Goal: Task Accomplishment & Management: Complete application form

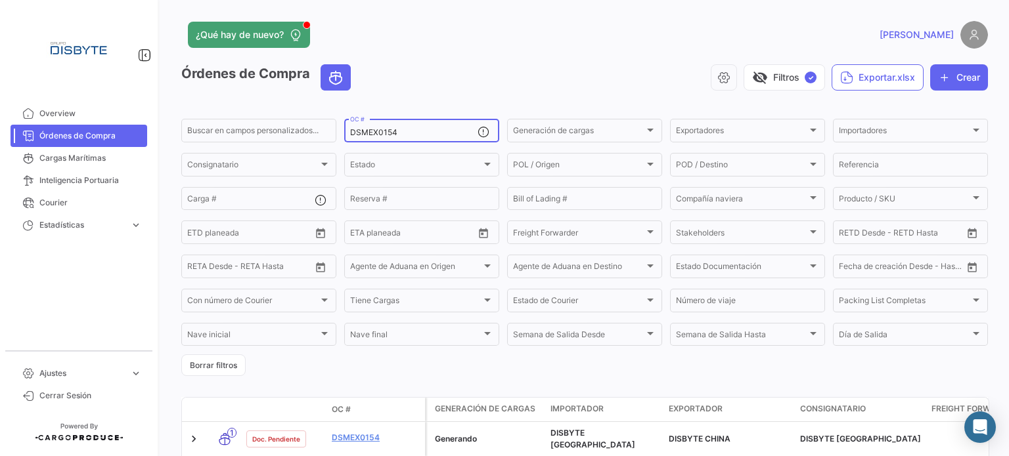
click at [376, 133] on input "DSMEX0154" at bounding box center [413, 132] width 127 height 9
paste input "0551"
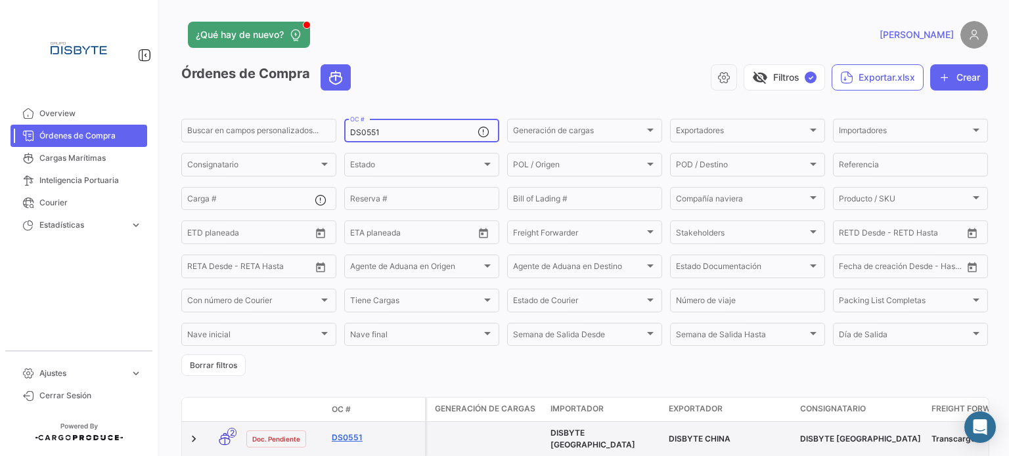
type input "DS0551"
click at [353, 439] on link "DS0551" at bounding box center [376, 438] width 88 height 12
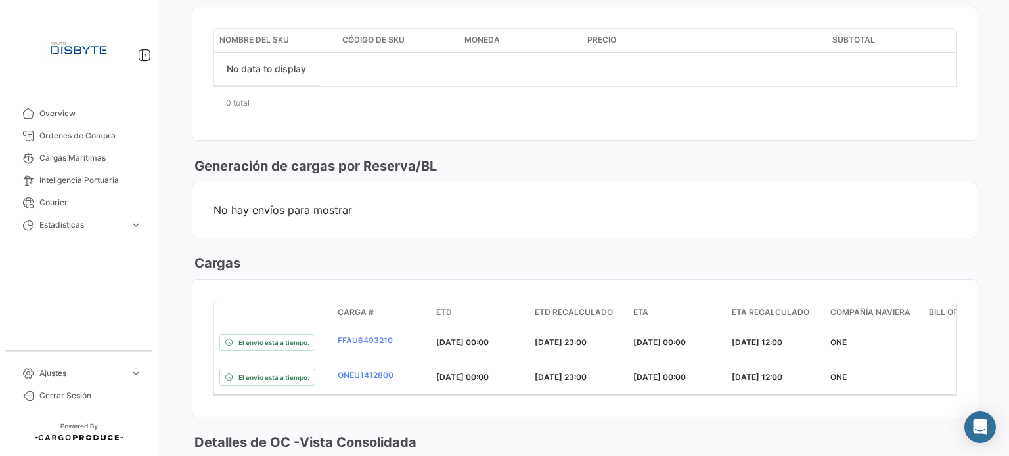
scroll to position [788, 0]
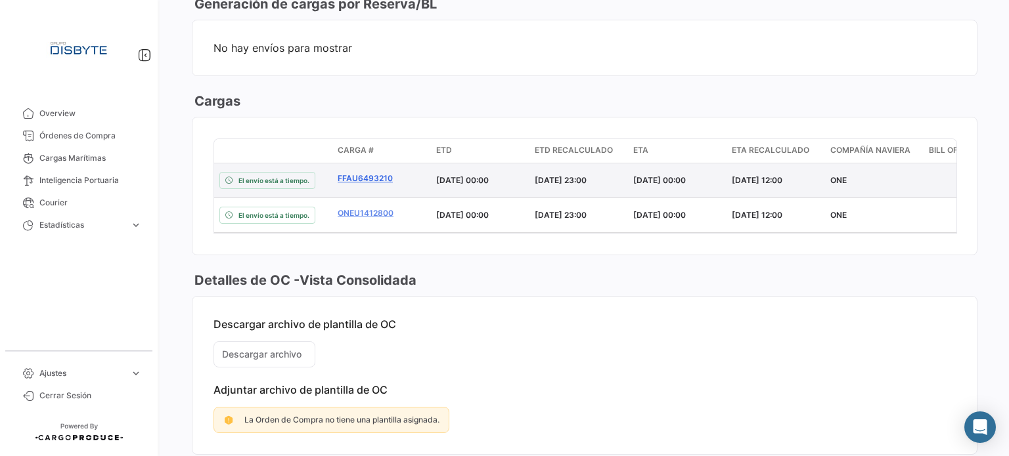
click at [372, 179] on link "FFAU6493210" at bounding box center [382, 179] width 88 height 12
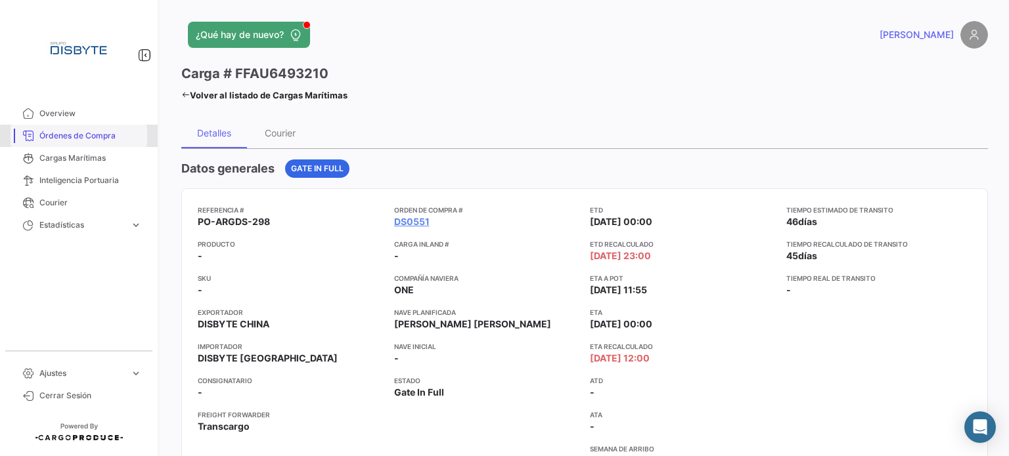
click at [97, 139] on span "Órdenes de Compra" at bounding box center [90, 136] width 102 height 12
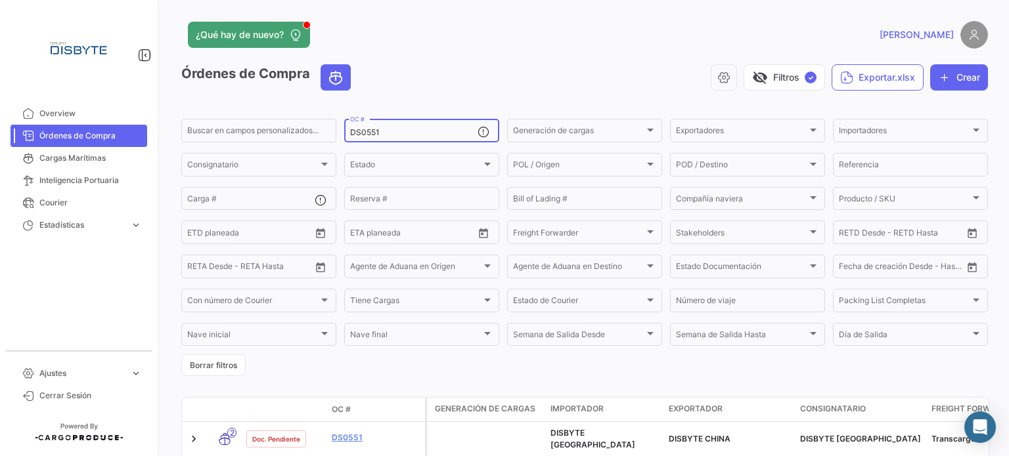
click at [362, 137] on input "DS0551" at bounding box center [413, 132] width 127 height 9
click at [363, 137] on input "DS0551" at bounding box center [413, 132] width 127 height 9
paste input "COL0129"
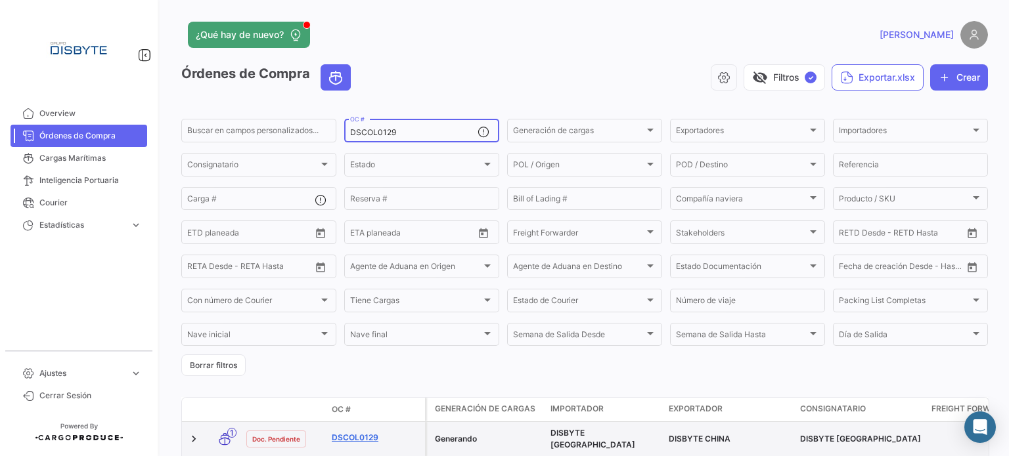
type input "DSCOL0129"
click at [355, 438] on link "DSCOL0129" at bounding box center [376, 438] width 88 height 12
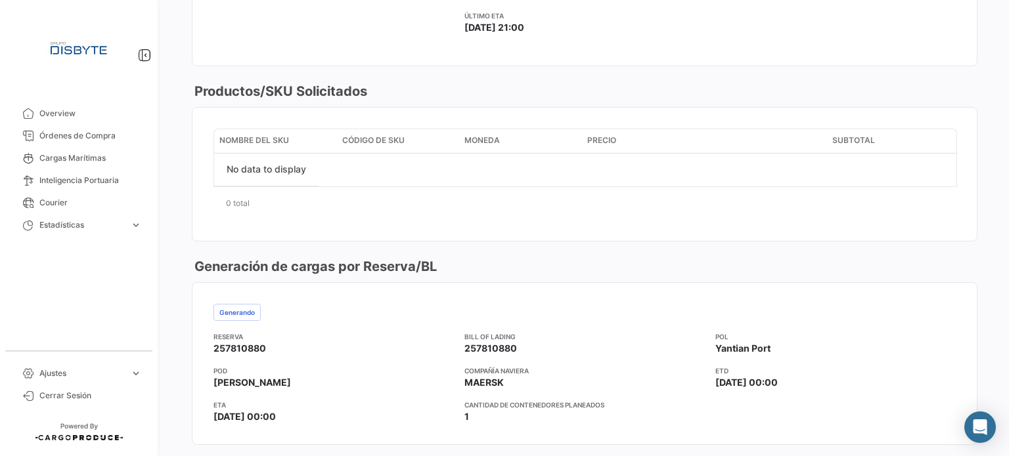
scroll to position [910, 0]
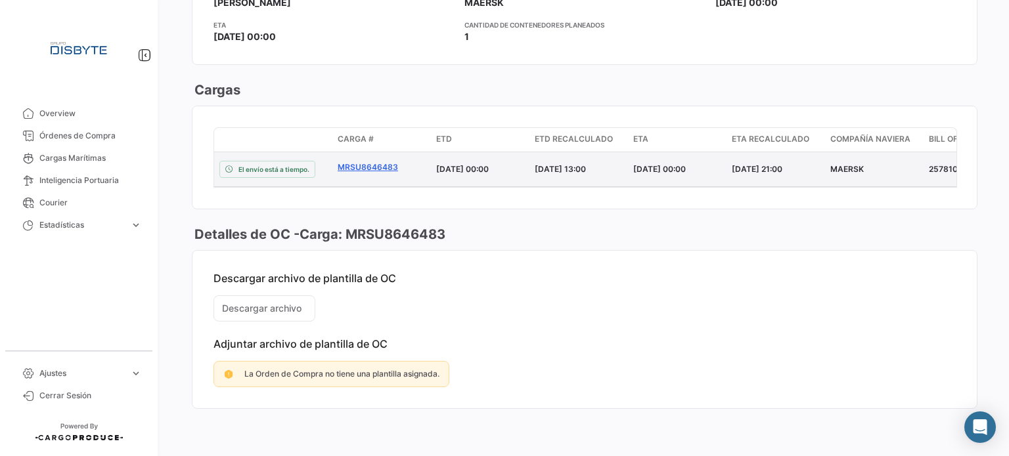
click at [357, 163] on link "MRSU8646483" at bounding box center [382, 168] width 88 height 12
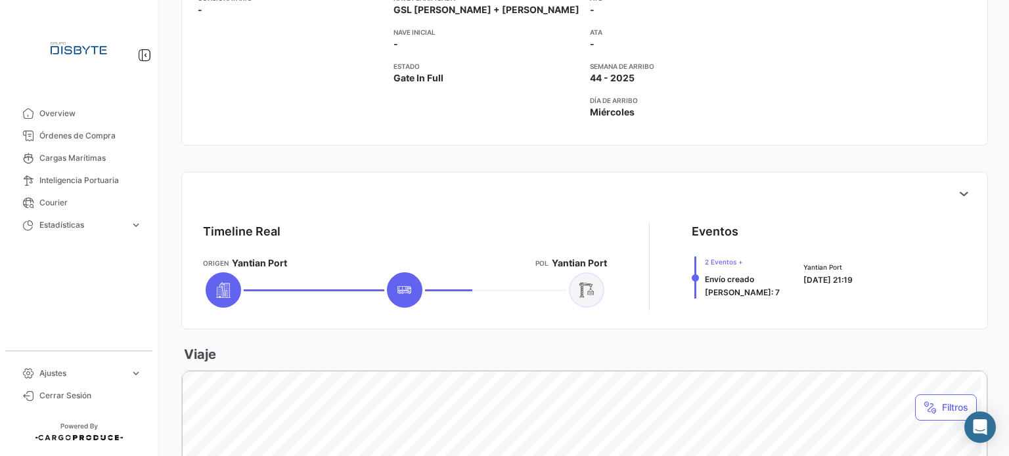
scroll to position [394, 0]
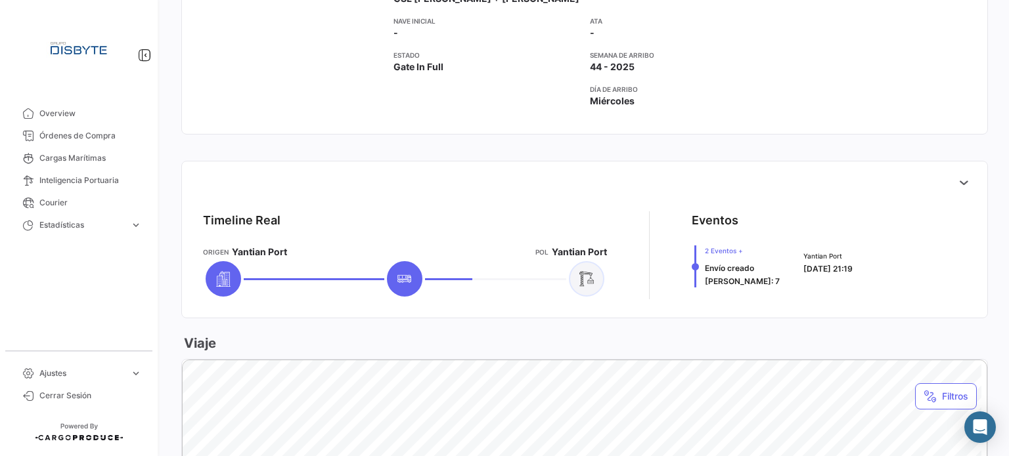
click at [940, 173] on div at bounding box center [584, 182] width 784 height 26
click at [957, 183] on icon at bounding box center [963, 182] width 13 height 13
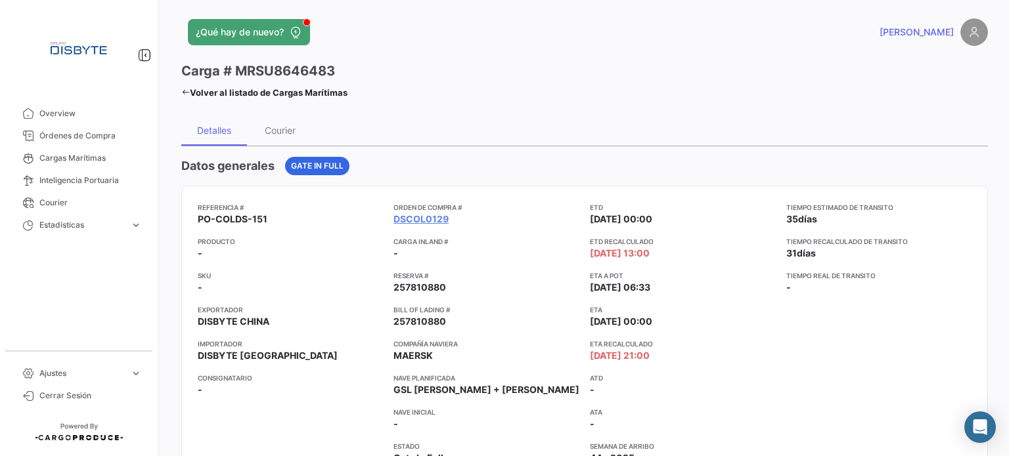
scroll to position [0, 0]
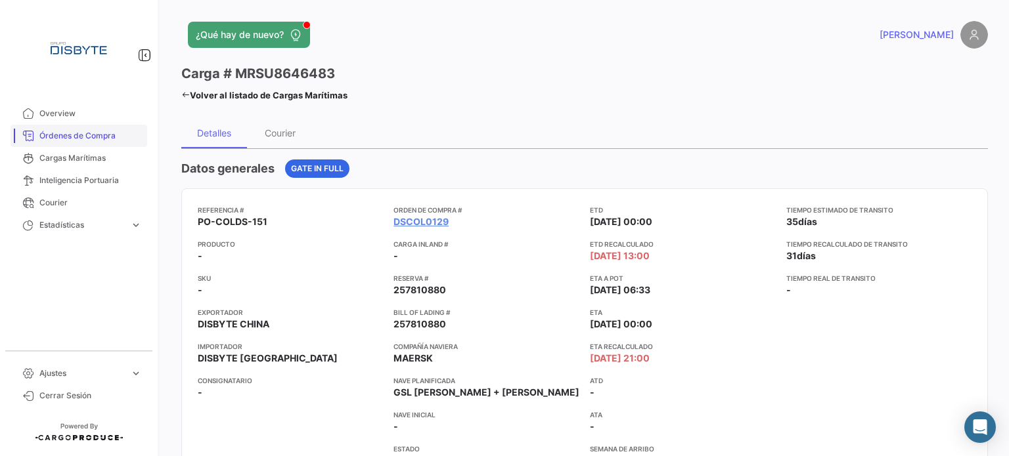
click at [114, 137] on span "Órdenes de Compra" at bounding box center [90, 136] width 102 height 12
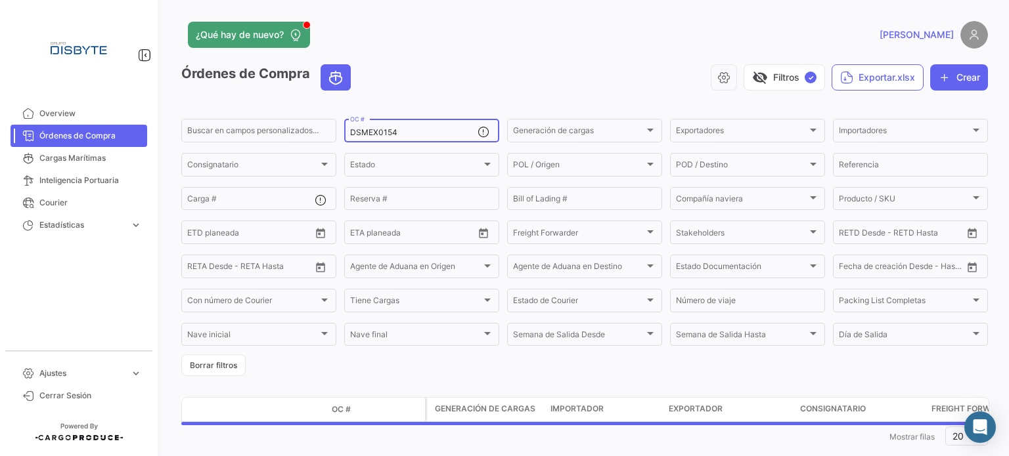
click at [376, 135] on input "DSMEX0154" at bounding box center [413, 132] width 127 height 9
paste input "8"
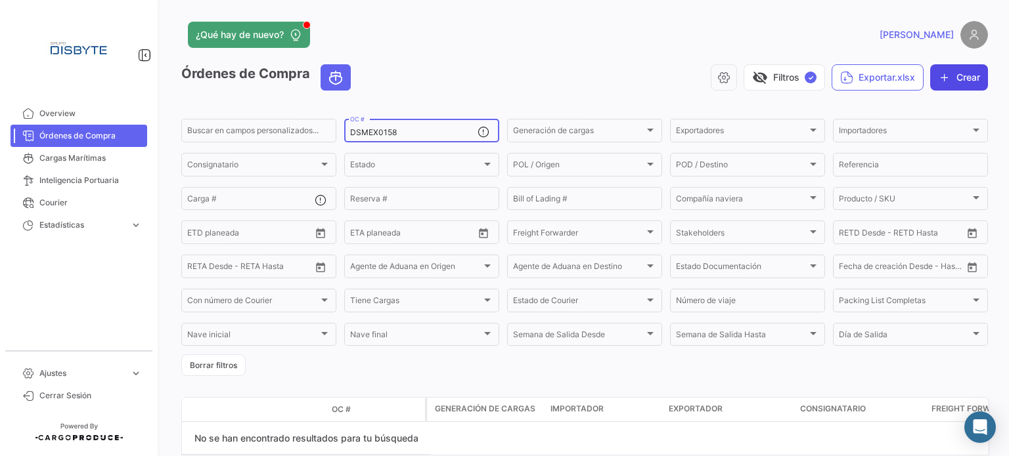
type input "DSMEX0158"
click at [954, 81] on button "Crear" at bounding box center [959, 77] width 58 height 26
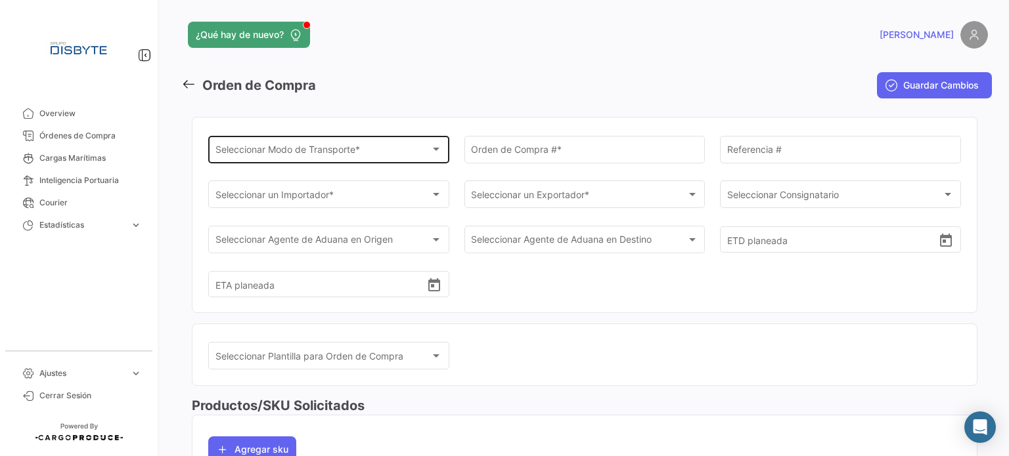
click at [326, 145] on div "Seleccionar Modo de Transporte * Seleccionar Modo de Transporte *" at bounding box center [328, 148] width 227 height 30
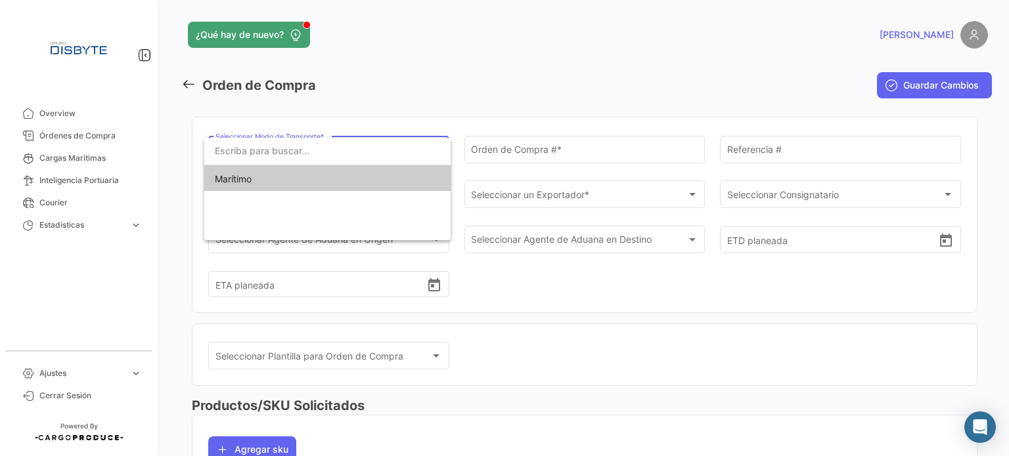
click at [286, 179] on span "Marítimo" at bounding box center [327, 179] width 225 height 28
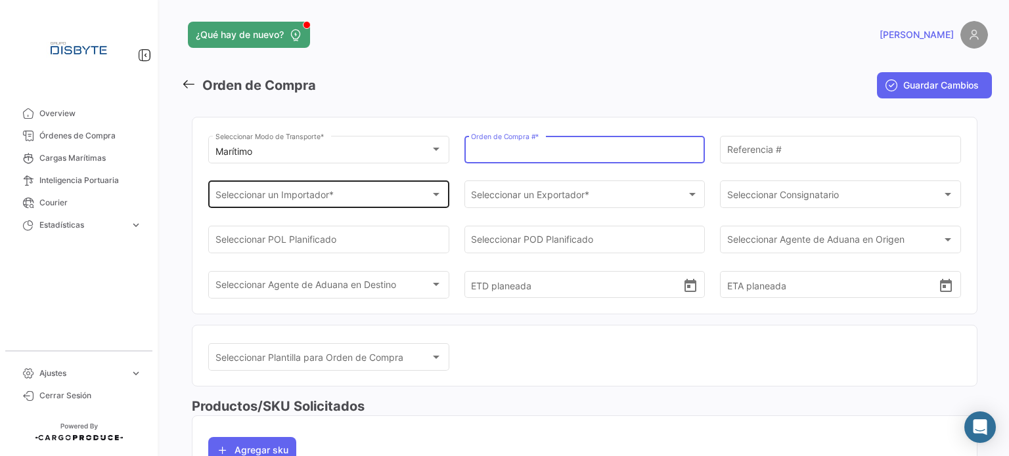
paste input "DSMEX0158"
type input "DSMEX0158"
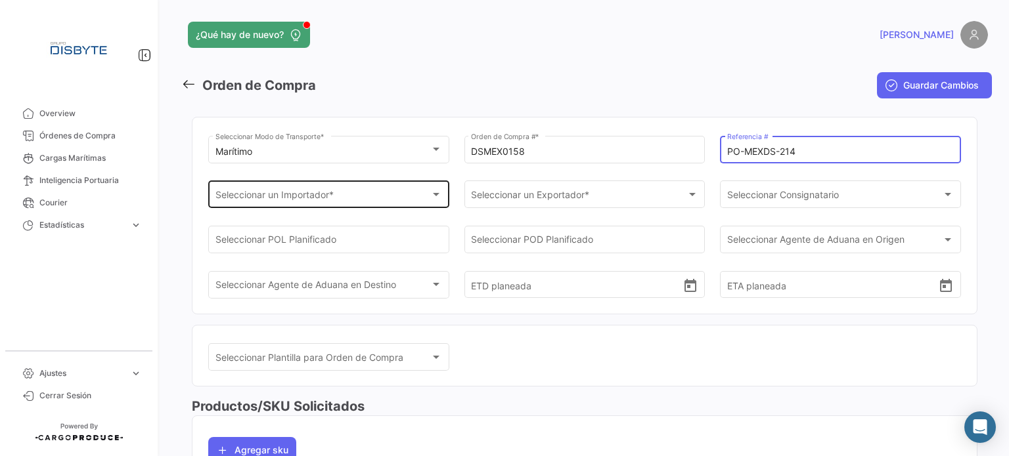
type input "PO-MEXDS-214"
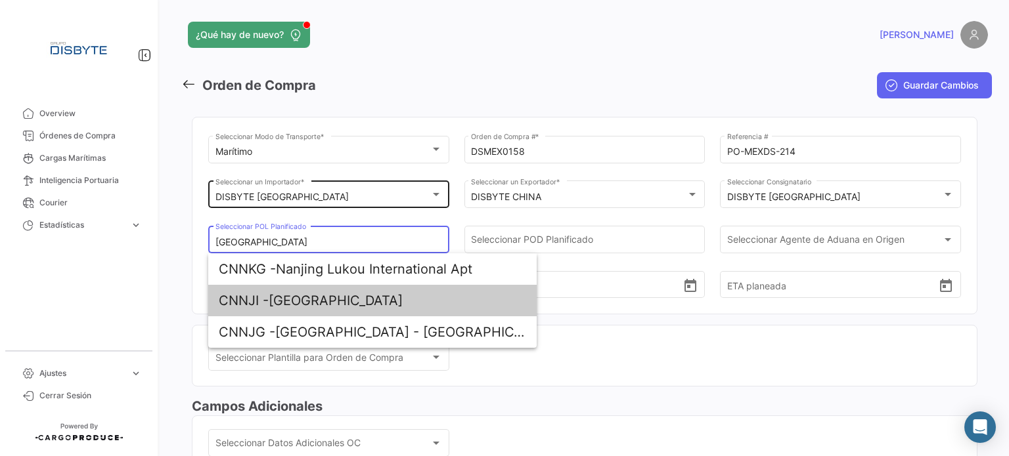
type input "[GEOGRAPHIC_DATA]"
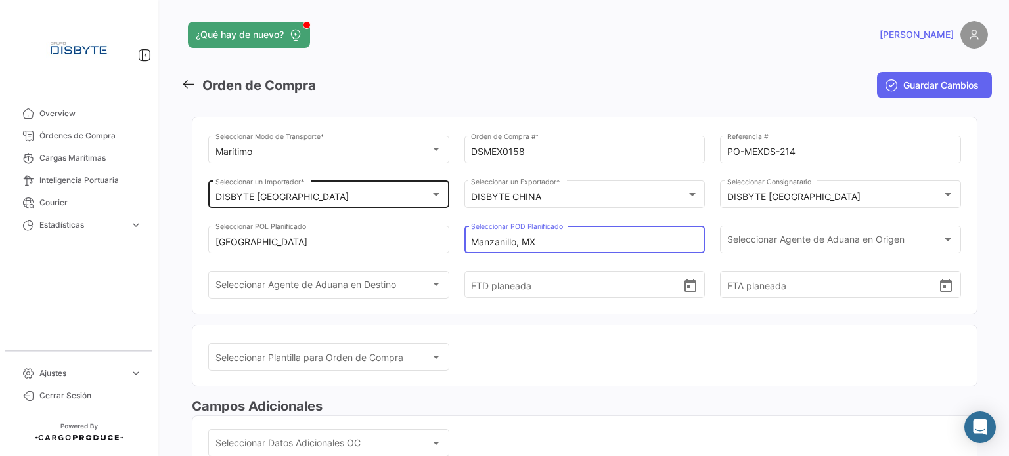
type input "Manzanillo, MX"
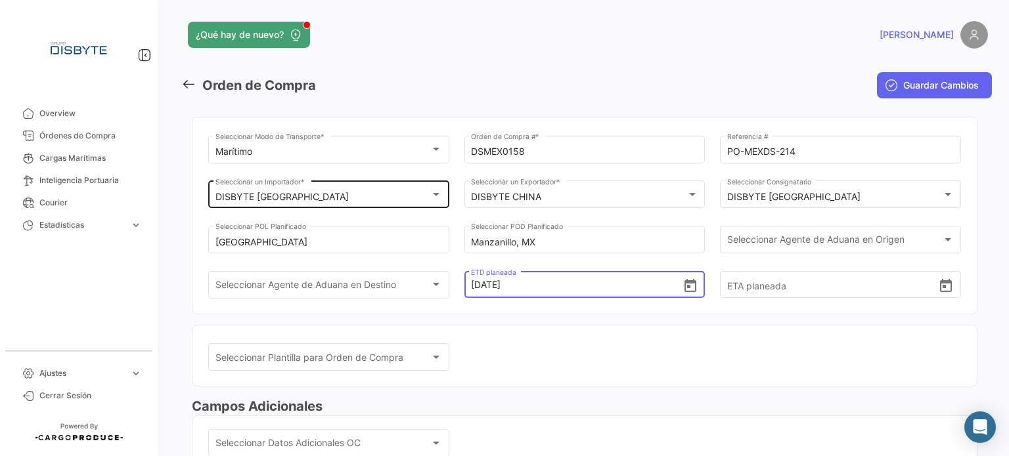
type input "[DATE] 00:00"
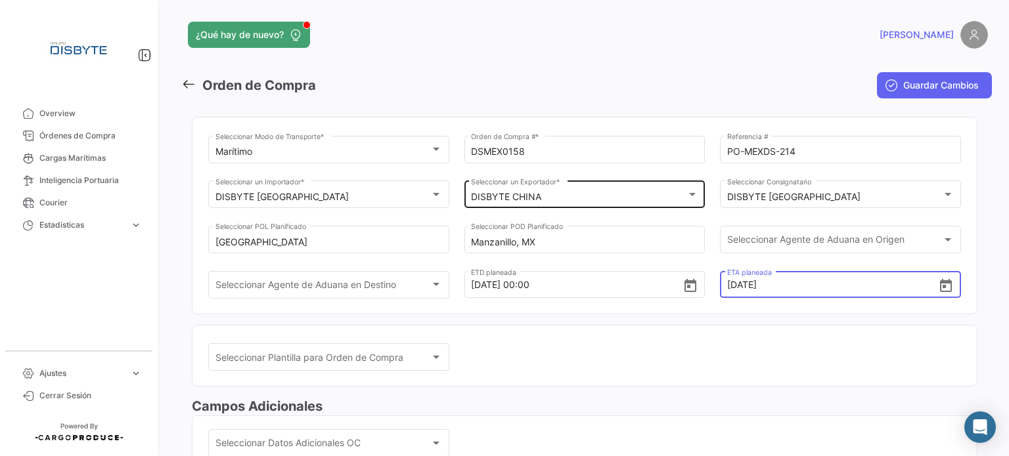
type input "[DATE] 00:00"
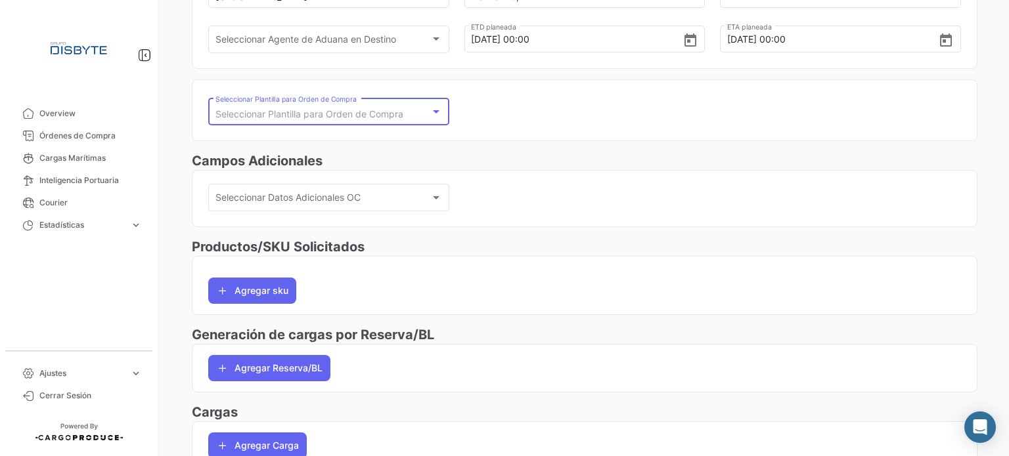
scroll to position [321, 0]
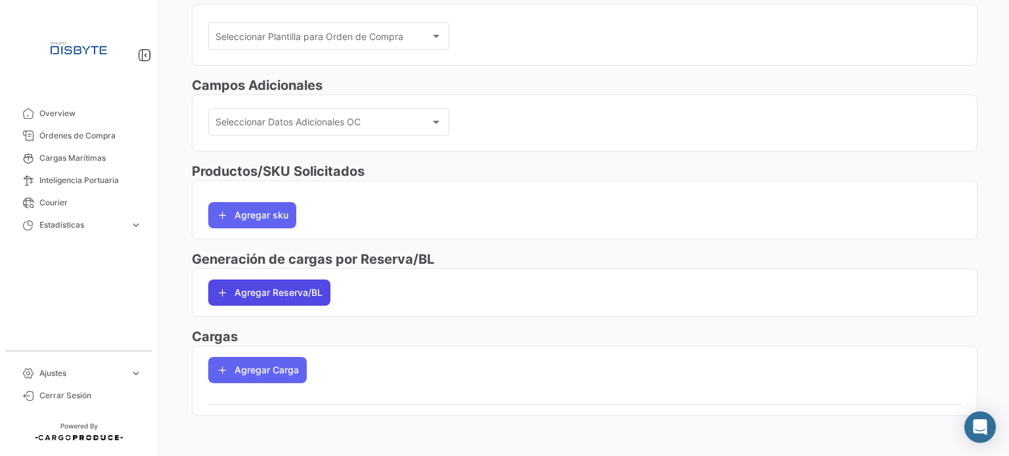
click at [278, 282] on button "Agregar Reserva/BL" at bounding box center [269, 293] width 122 height 26
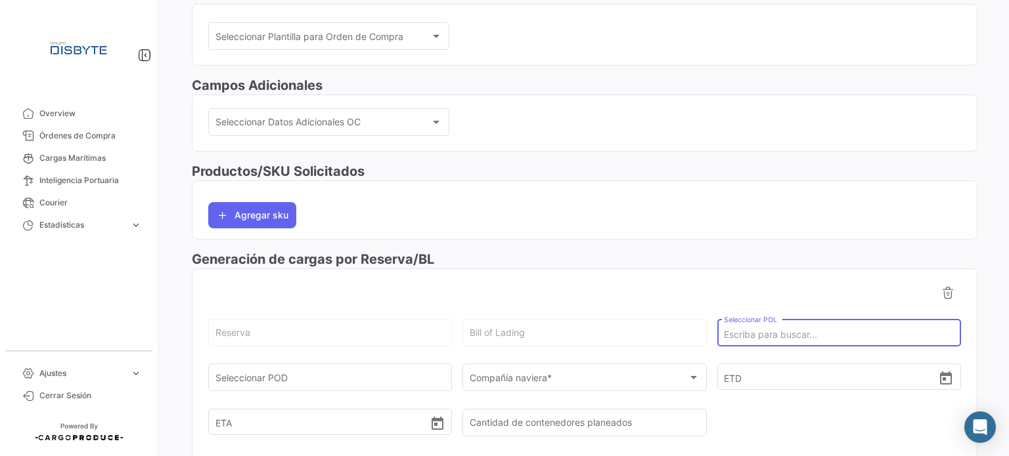
click at [762, 332] on input "Seleccionar POL" at bounding box center [839, 335] width 230 height 11
type input "[GEOGRAPHIC_DATA]"
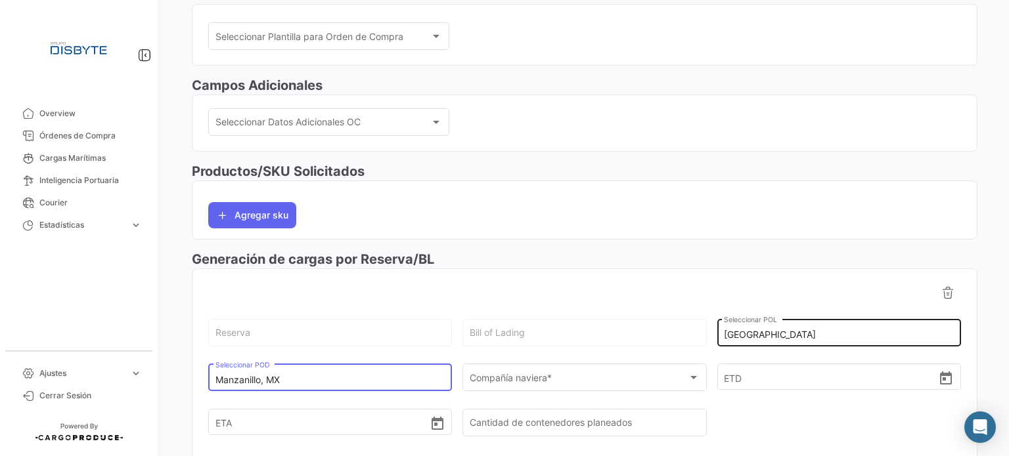
type input "Manzanillo, MX"
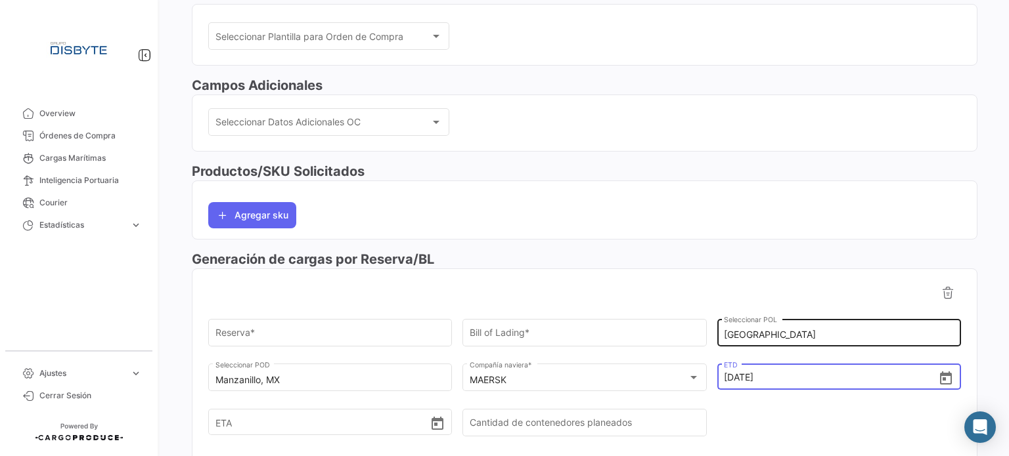
type input "[DATE] 00:00"
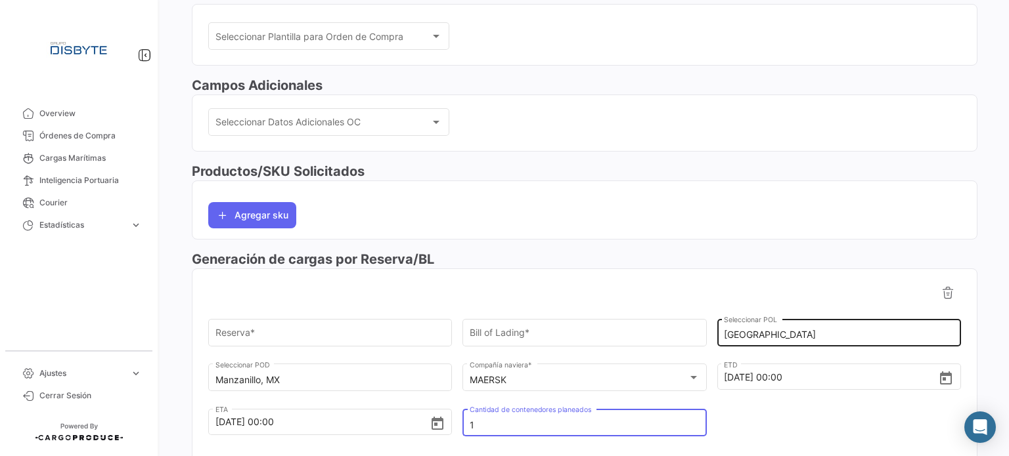
type input "1"
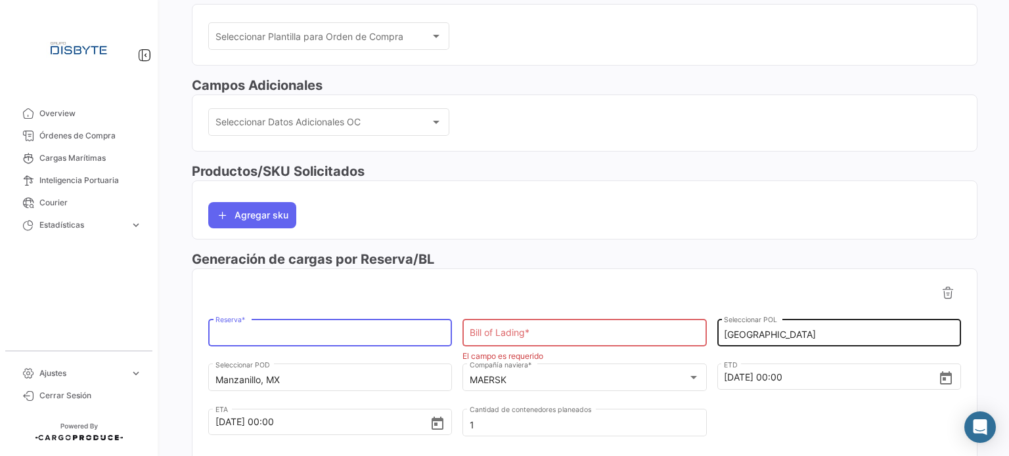
paste input "259958192"
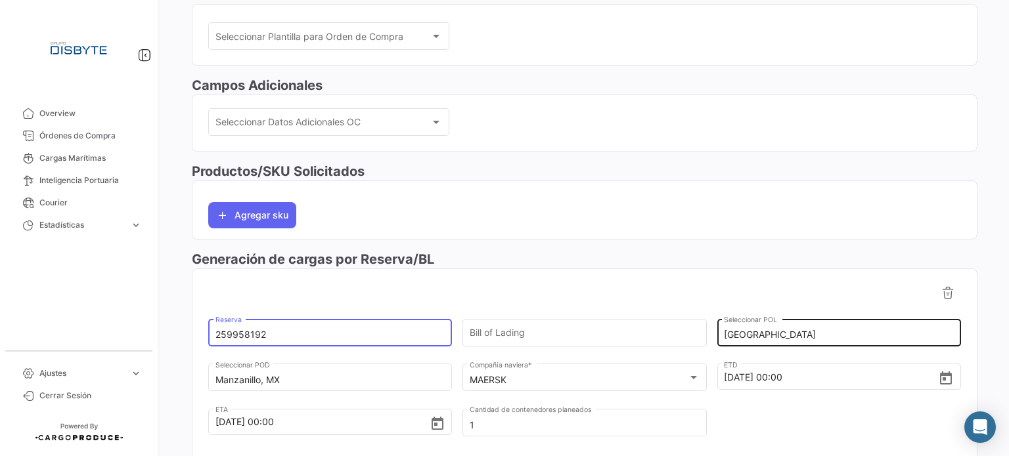
type input "259958192"
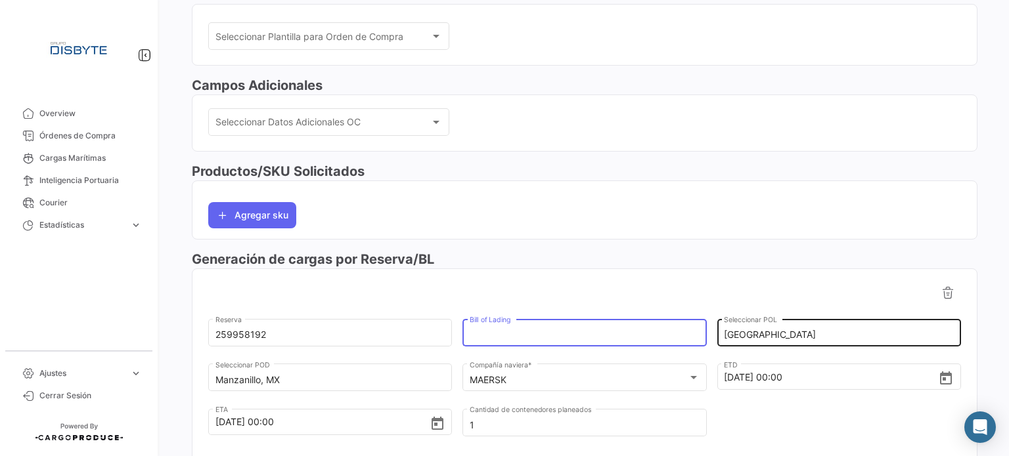
paste input "259958192"
type input "259958192"
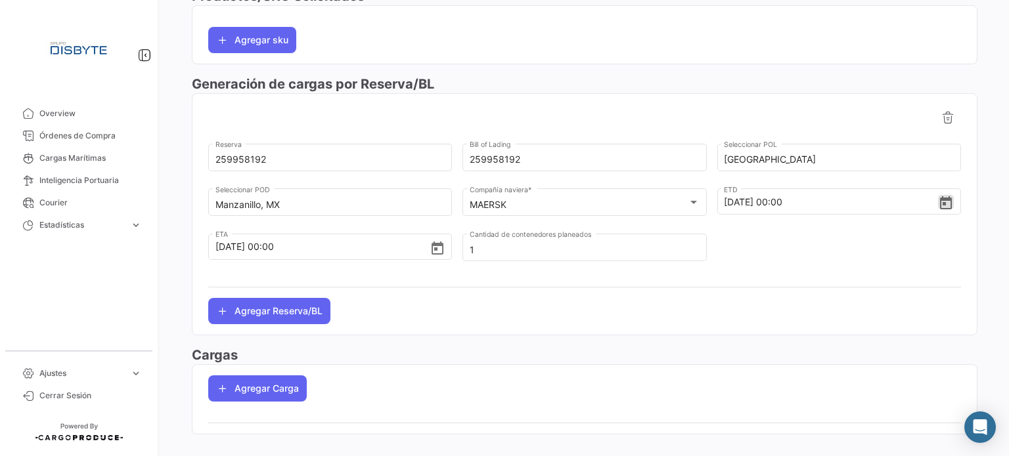
scroll to position [515, 0]
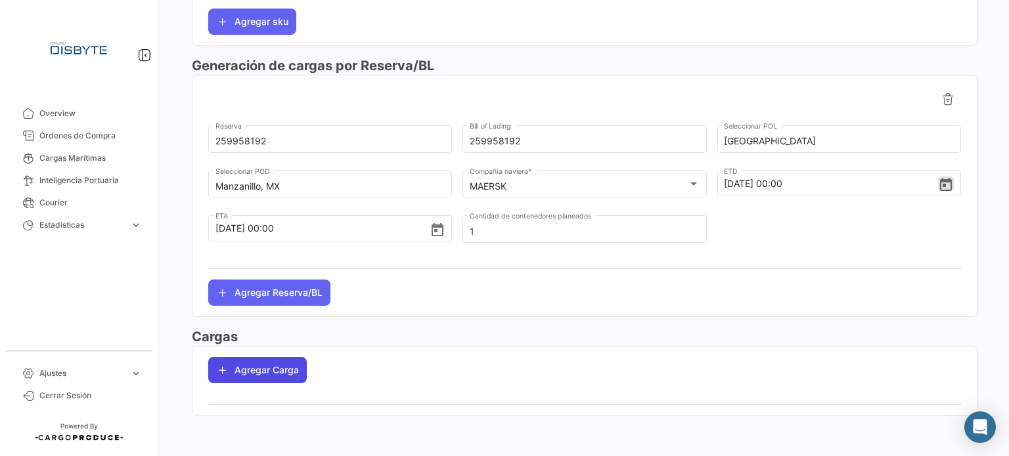
click at [271, 370] on button "Agregar Carga" at bounding box center [257, 370] width 99 height 26
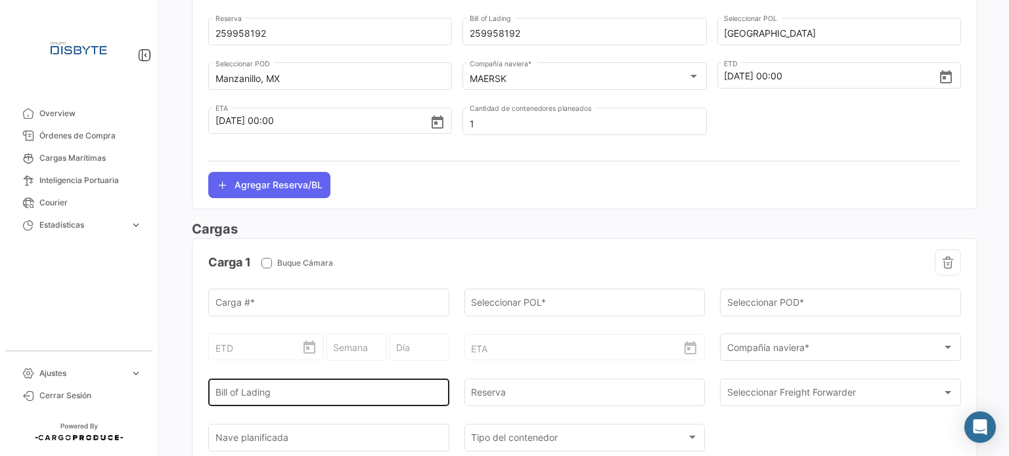
scroll to position [646, 0]
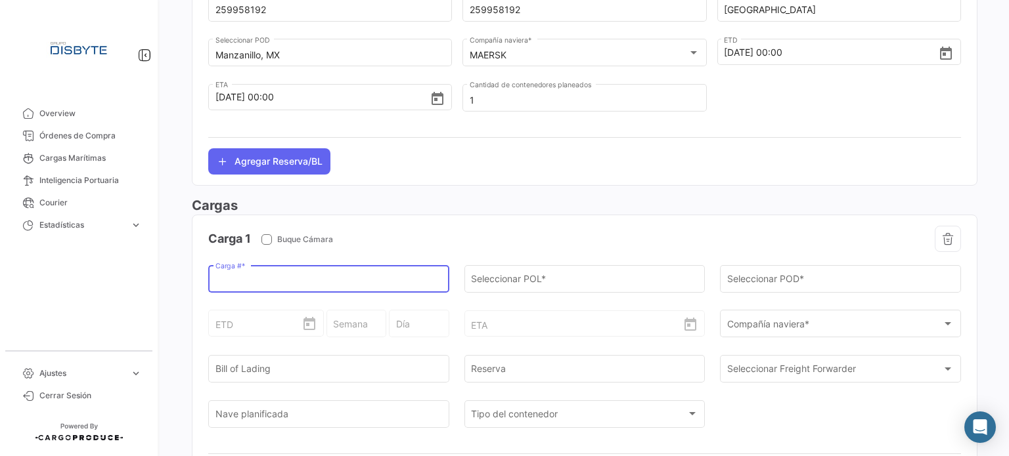
click at [308, 276] on input "Carga # *" at bounding box center [328, 281] width 227 height 11
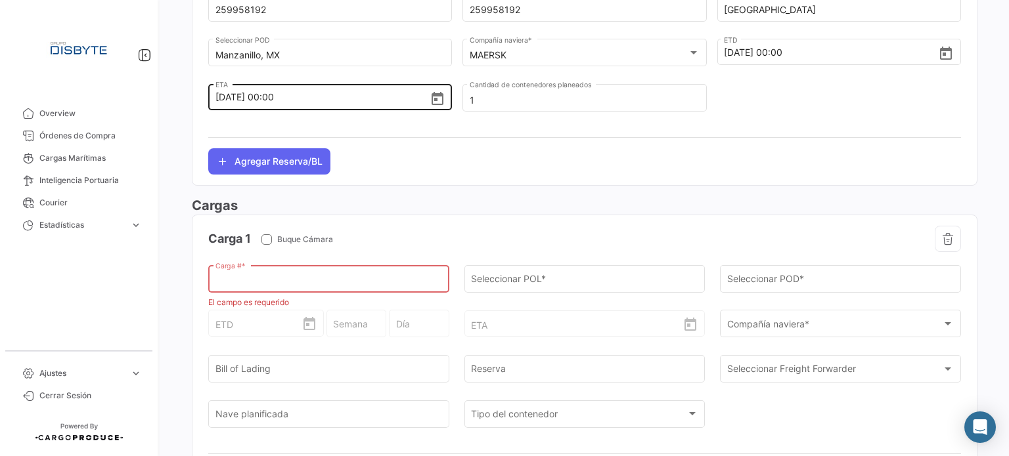
paste input "MSKU1497432"
type input "MSKU1497432"
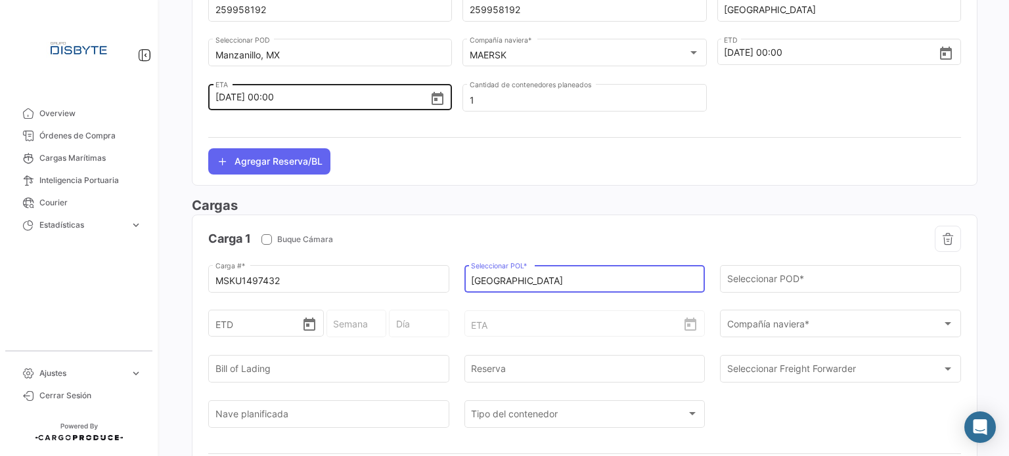
type input "[GEOGRAPHIC_DATA]"
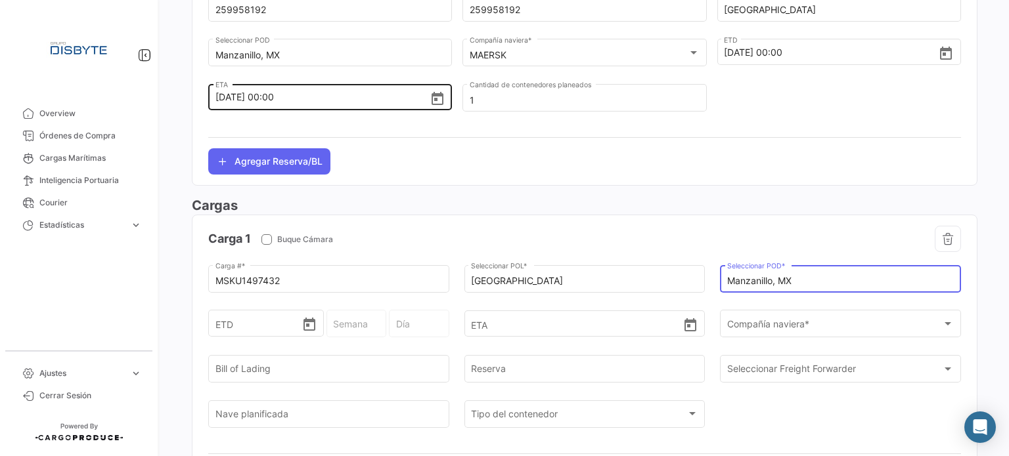
type input "Manzanillo, MX"
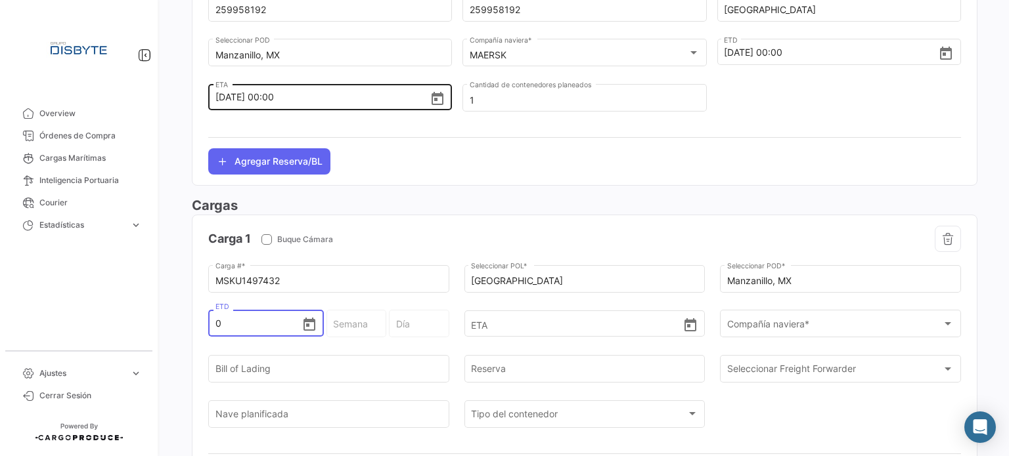
type input "05"
type input "36 - 2025"
type input "Viernes"
type input "05/1"
type input "1 - 2025"
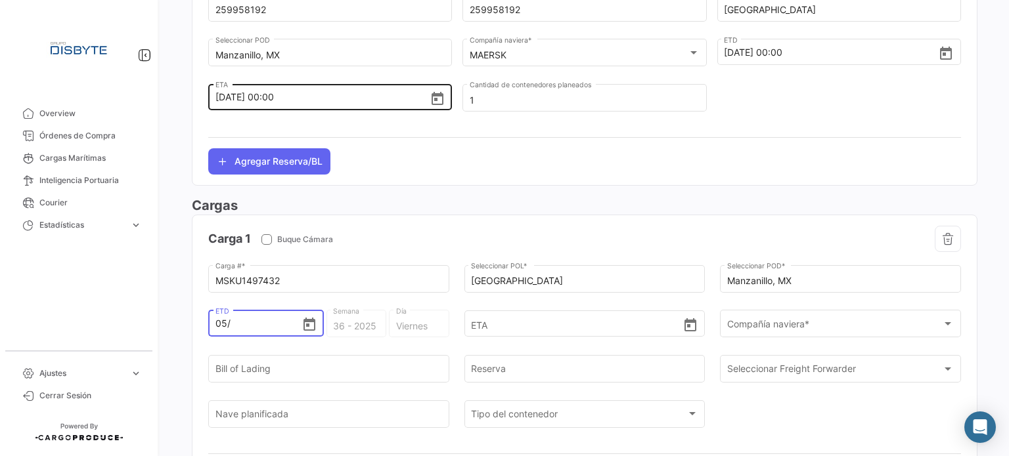
type input "[PERSON_NAME]"
type input "05/10"
type input "40 - 2025"
type input "05/10/2"
type input "40 - 2"
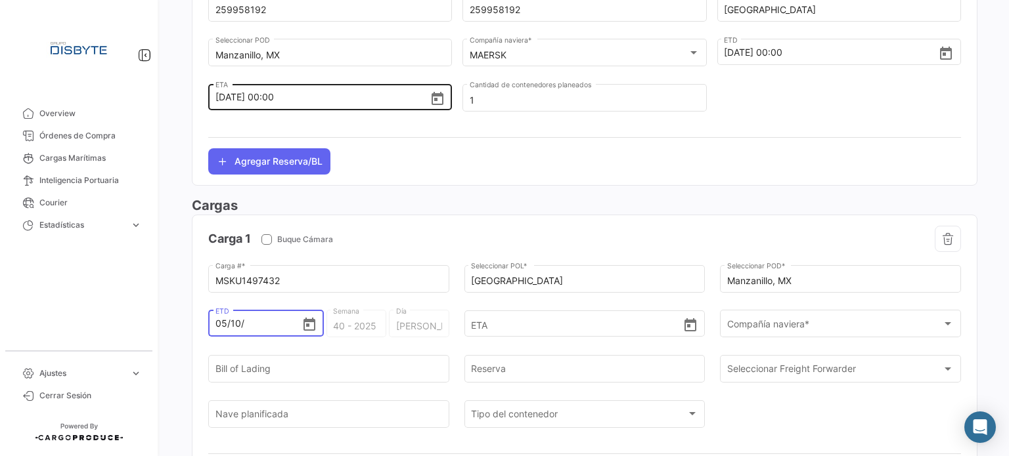
type input "Sábado"
type input "[DATE]"
type input "41 - 2020"
type input "Lunes"
type input "05/10/202"
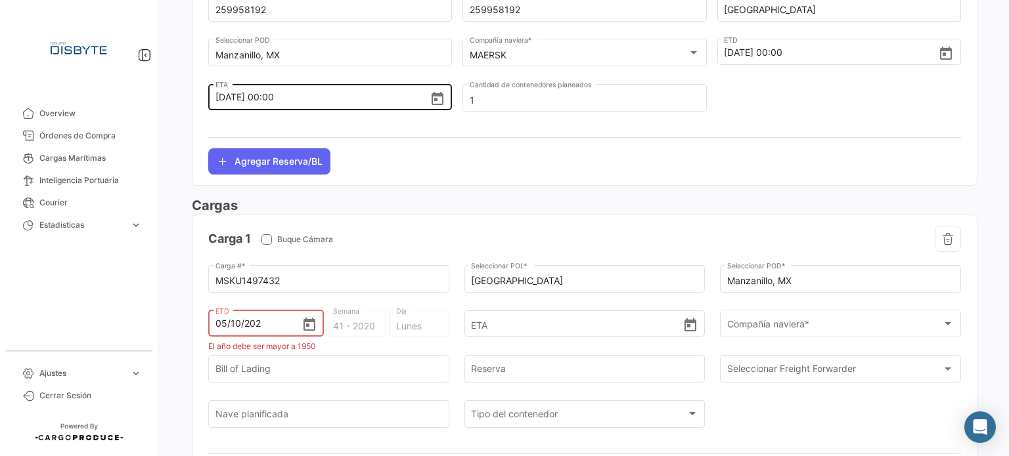
type input "40 - 202"
type input "Martes"
type input "[DATE]"
type input "40 - 2025"
type input "[PERSON_NAME]"
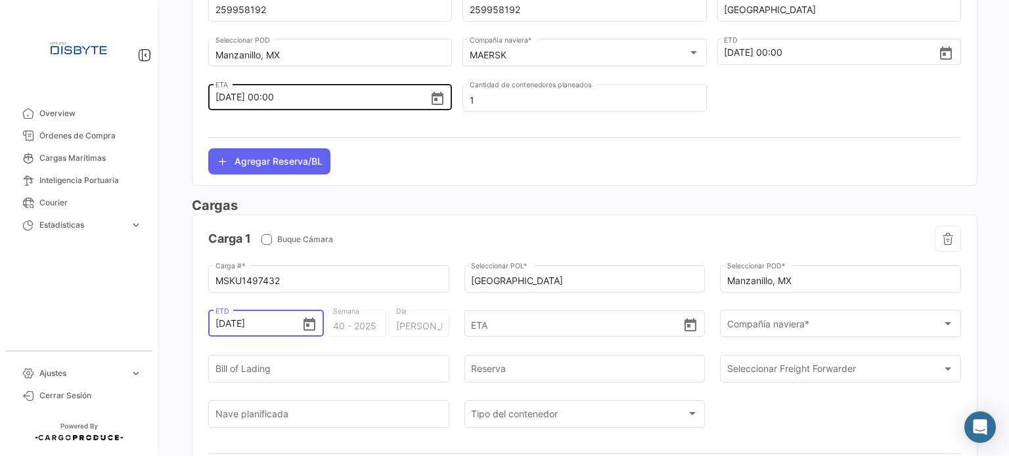
type input "[DATE] 00:00"
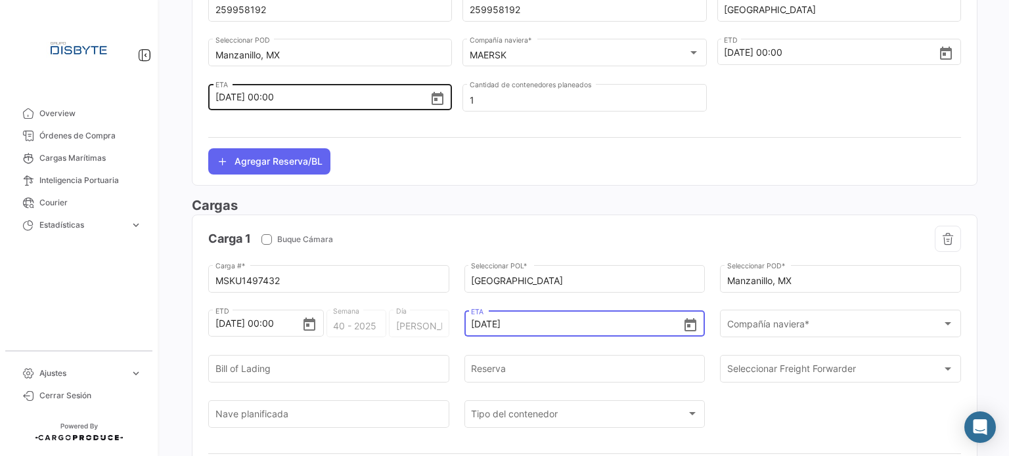
type input "[DATE] 00:00"
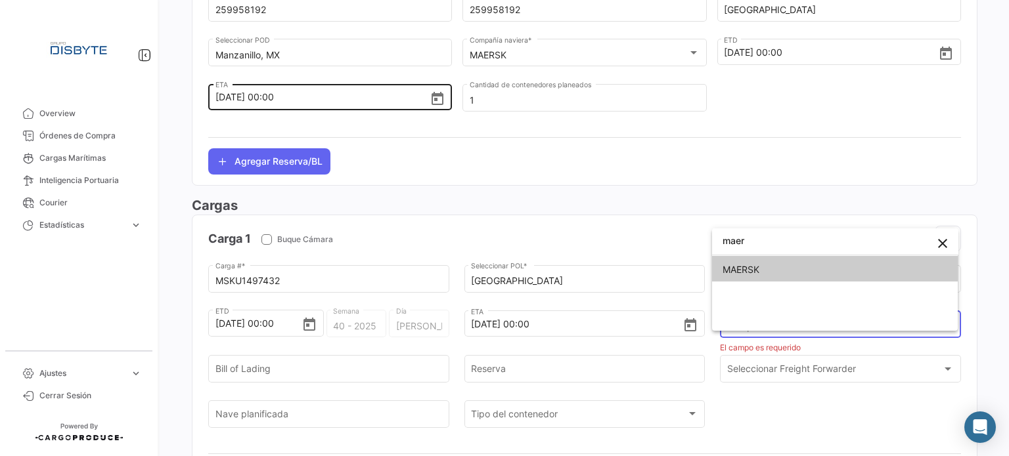
type input "maer"
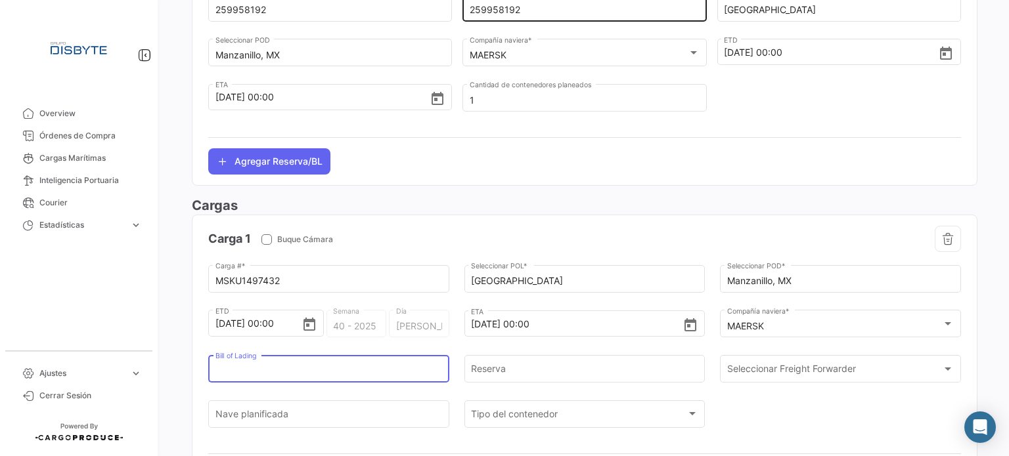
click at [484, 12] on input "259958192" at bounding box center [585, 10] width 230 height 11
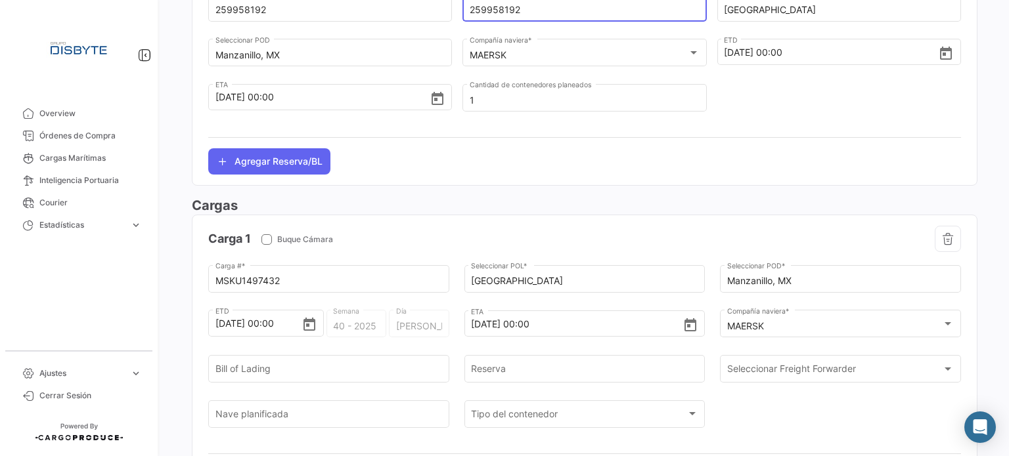
click at [484, 12] on input "259958192" at bounding box center [585, 10] width 230 height 11
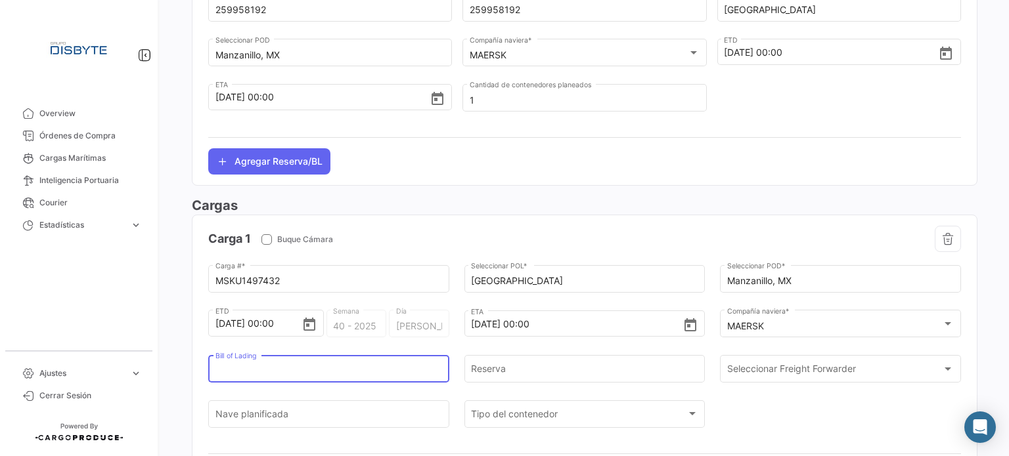
click at [289, 370] on input "Bill of Lading" at bounding box center [328, 371] width 227 height 11
paste input "259958192"
type input "259958192"
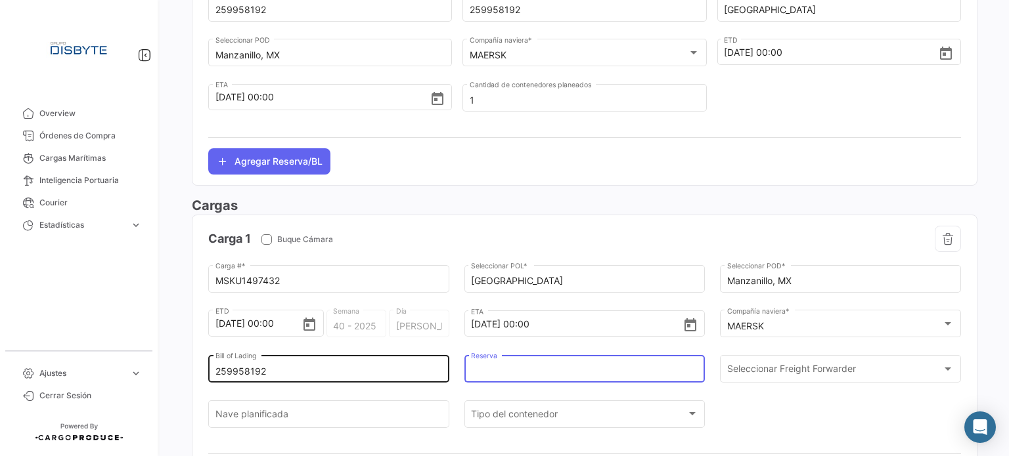
paste input "259958192"
type input "259958192"
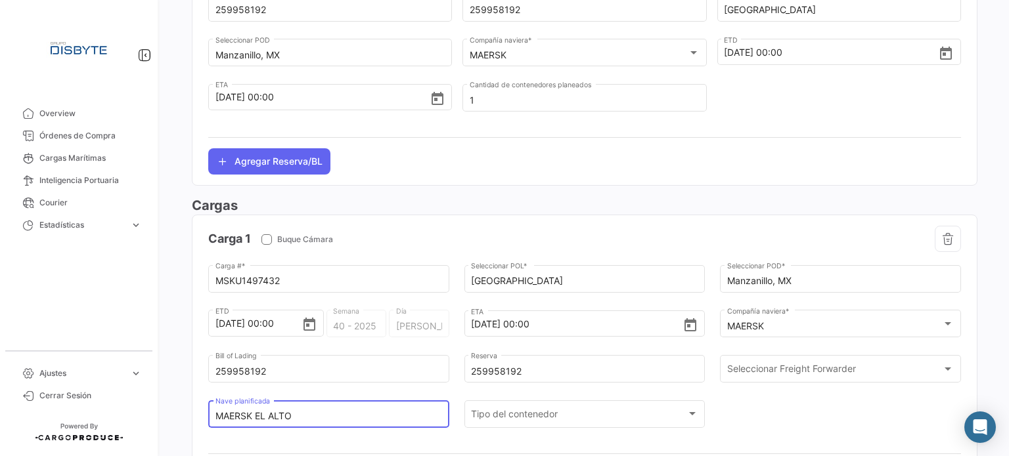
type input "MAERSK EL ALTO"
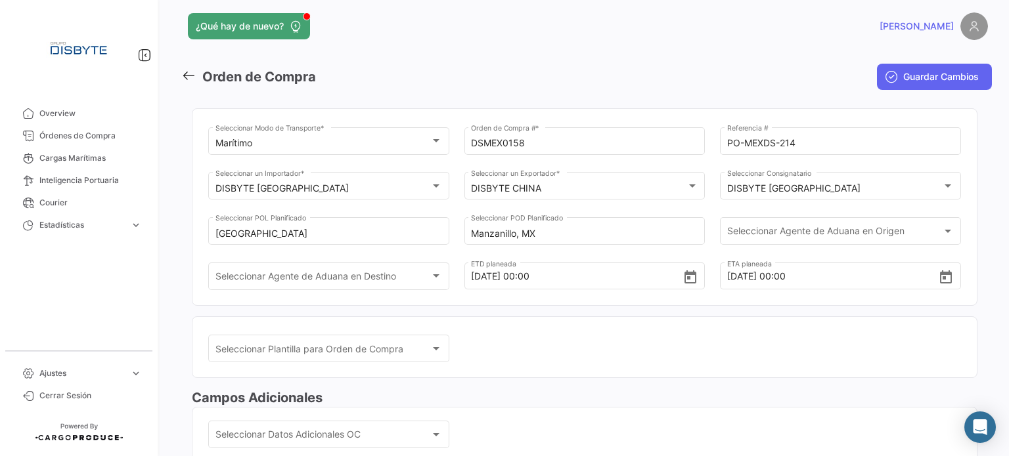
scroll to position [0, 0]
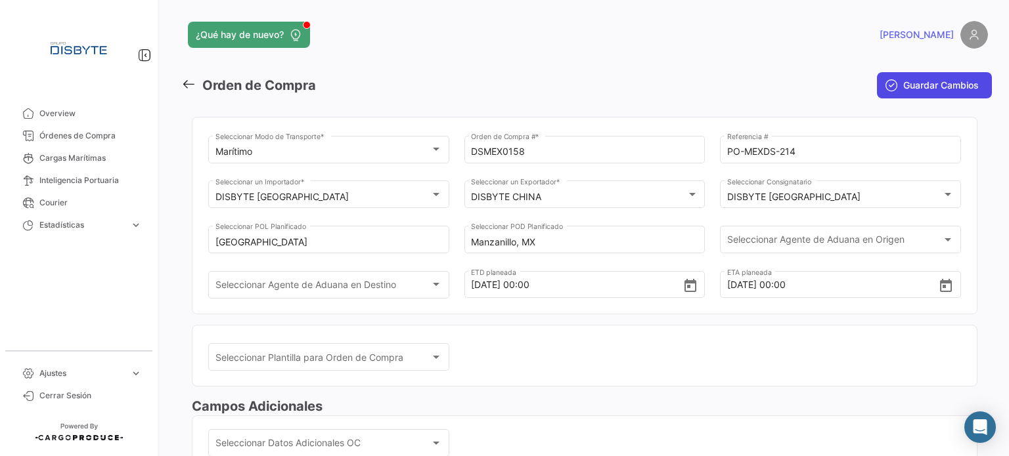
click at [916, 87] on span "Guardar Cambios" at bounding box center [941, 85] width 76 height 13
